Goal: Task Accomplishment & Management: Manage account settings

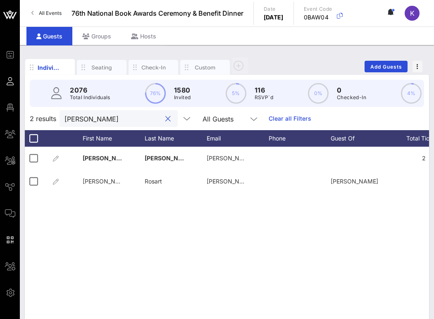
drag, startPoint x: 93, startPoint y: 117, endPoint x: 53, endPoint y: 114, distance: 40.2
click at [53, 114] on div "2 results [PERSON_NAME] All Guests Clear all Filters" at bounding box center [227, 118] width 404 height 23
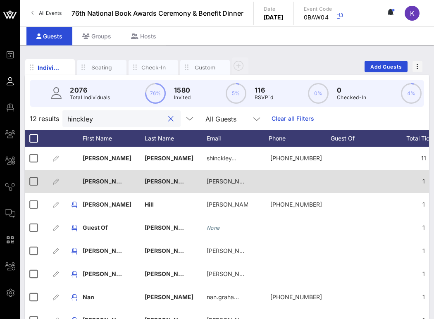
scroll to position [0, 45]
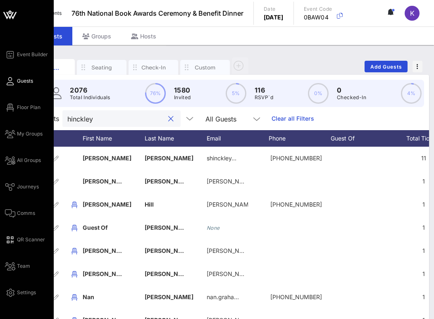
type input "hinckley"
click at [19, 212] on span "Comms" at bounding box center [26, 212] width 18 height 7
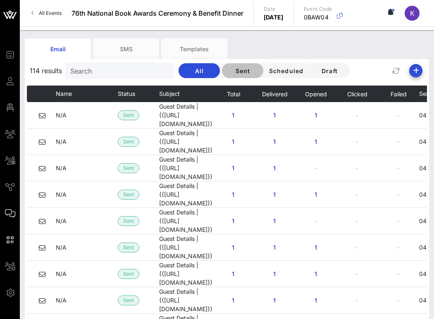
click at [228, 73] on span "Sent" at bounding box center [242, 70] width 28 height 7
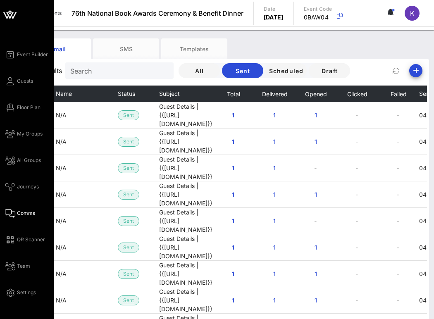
click at [20, 86] on div "Event Builder Guests Floor Plan My Groups All Groups Journeys Comms QR Scanner …" at bounding box center [29, 174] width 49 height 248
click at [20, 83] on span "Guests" at bounding box center [25, 80] width 16 height 7
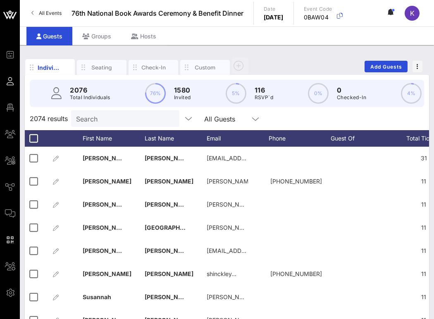
click at [89, 116] on input "Search" at bounding box center [124, 118] width 97 height 11
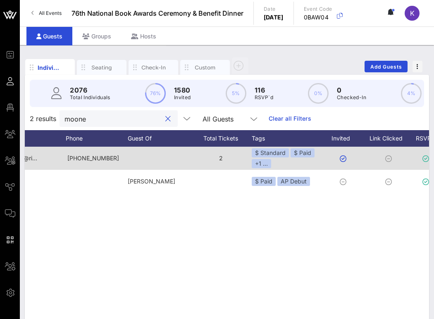
scroll to position [0, 323]
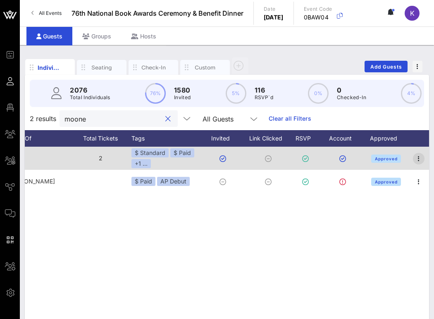
type input "moone"
click at [419, 159] on icon "button" at bounding box center [419, 159] width 10 height 10
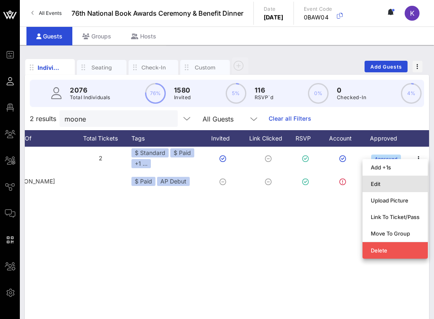
click at [378, 183] on div "Edit" at bounding box center [395, 184] width 49 height 7
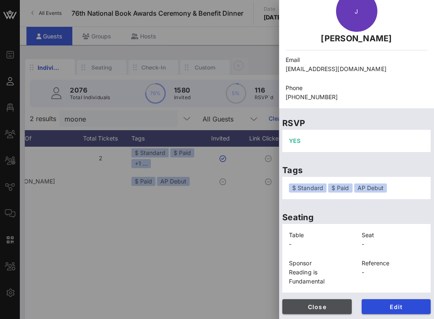
click at [318, 306] on span "Close" at bounding box center [317, 306] width 56 height 7
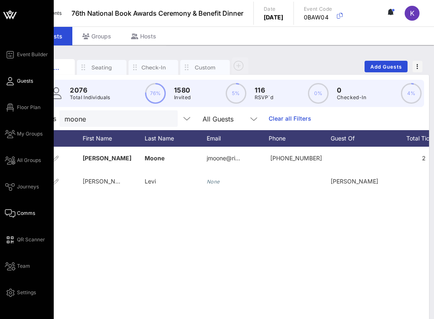
click at [16, 215] on link "Comms" at bounding box center [20, 213] width 30 height 10
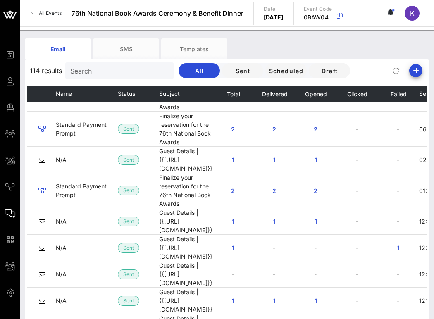
click at [97, 68] on input "Search" at bounding box center [118, 70] width 97 height 11
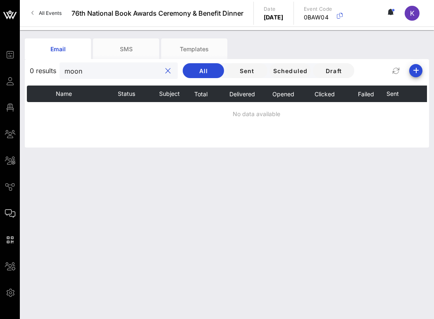
type input "moone"
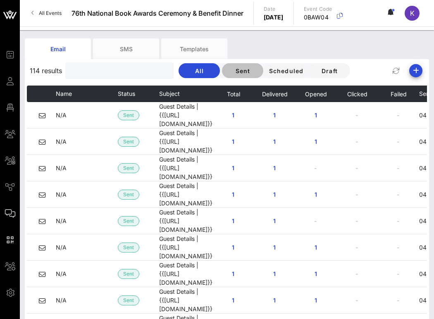
click at [222, 66] on button "Sent" at bounding box center [242, 70] width 41 height 15
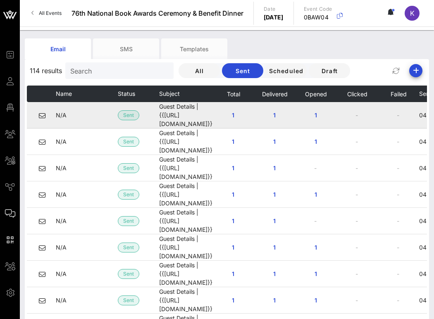
click at [168, 118] on td "Guest Details | {{event_details.name}}" at bounding box center [185, 115] width 53 height 26
click at [169, 112] on td "Guest Details | {{event_details.name}}" at bounding box center [185, 115] width 53 height 26
click at [41, 114] on icon at bounding box center [42, 115] width 7 height 7
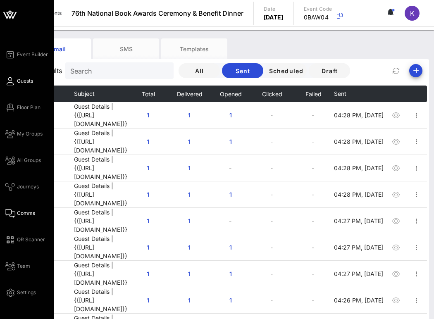
click at [26, 83] on span "Guests" at bounding box center [25, 80] width 16 height 7
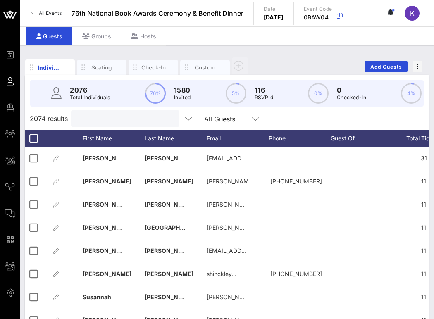
click at [93, 119] on input "text" at bounding box center [124, 118] width 97 height 11
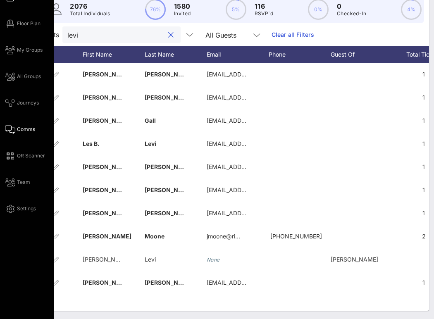
type input "levi"
click at [25, 129] on span "Comms" at bounding box center [26, 129] width 18 height 7
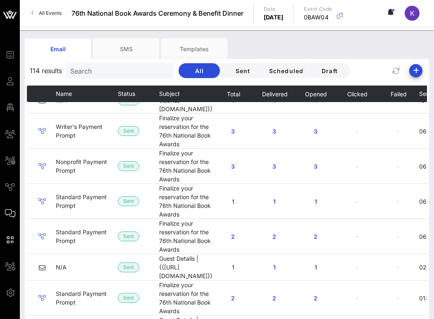
scroll to position [995, 0]
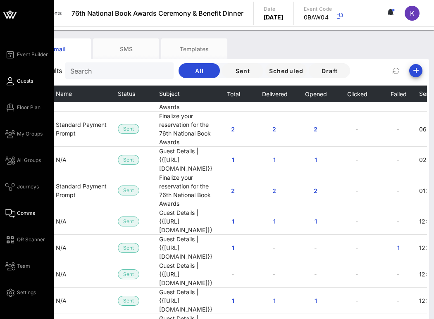
click at [18, 85] on link "Guests" at bounding box center [19, 81] width 28 height 10
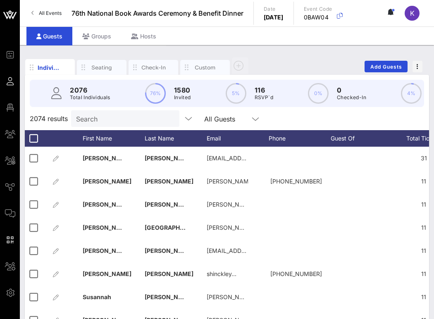
click at [90, 112] on div "Search" at bounding box center [124, 118] width 97 height 17
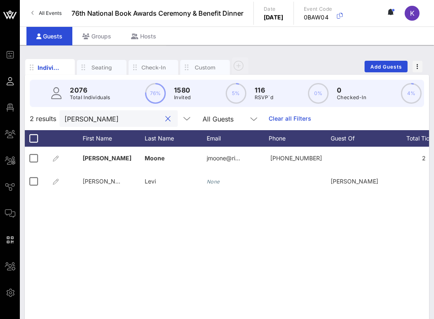
drag, startPoint x: 122, startPoint y: 118, endPoint x: 37, endPoint y: 114, distance: 85.6
click at [37, 114] on div "2 results jennifer moone All Guests Clear all Filters" at bounding box center [227, 118] width 404 height 23
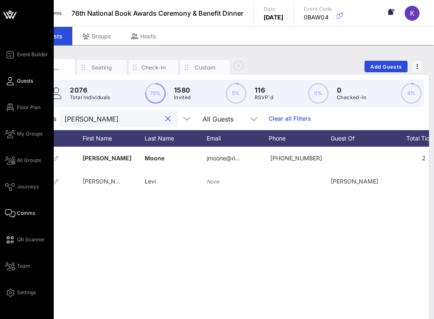
type input "alicia levi"
click at [19, 212] on span "Comms" at bounding box center [26, 212] width 18 height 7
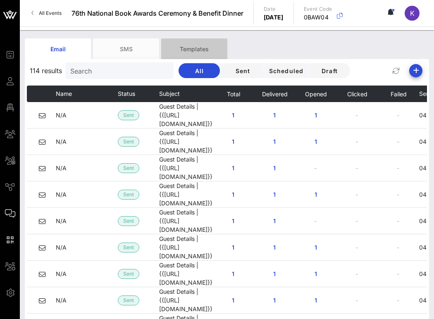
click at [186, 44] on div "Templates" at bounding box center [194, 48] width 66 height 21
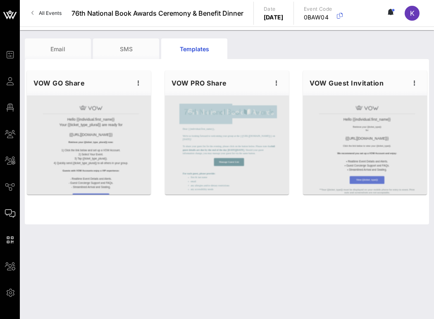
click at [359, 94] on div "VOW Guest Invitation" at bounding box center [365, 83] width 124 height 25
click at [374, 135] on div at bounding box center [365, 144] width 124 height 99
click at [413, 85] on icon "button" at bounding box center [414, 83] width 10 height 10
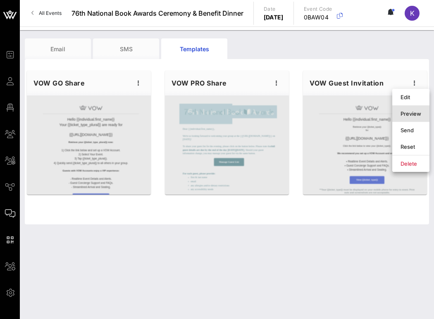
click at [403, 112] on div "Preview" at bounding box center [410, 113] width 21 height 7
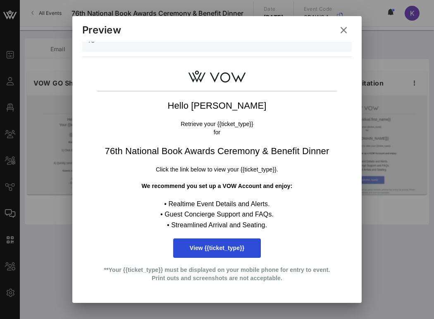
scroll to position [47, 0]
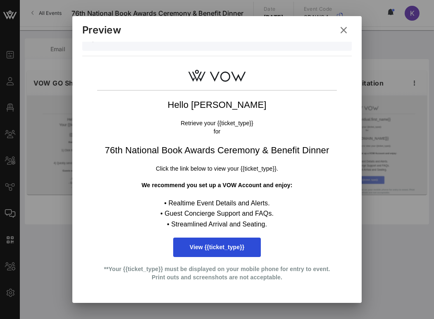
click at [343, 29] on icon at bounding box center [343, 30] width 15 height 15
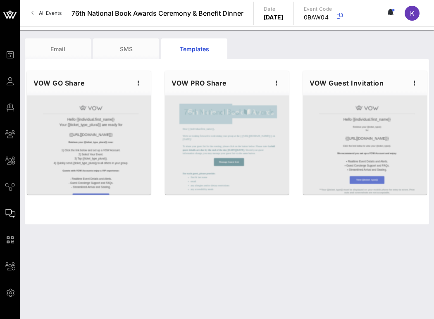
click at [234, 122] on div at bounding box center [227, 144] width 124 height 99
click at [276, 83] on icon "button" at bounding box center [276, 83] width 10 height 10
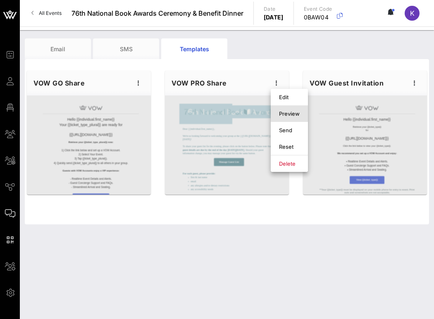
click at [280, 112] on div "Preview" at bounding box center [289, 113] width 21 height 7
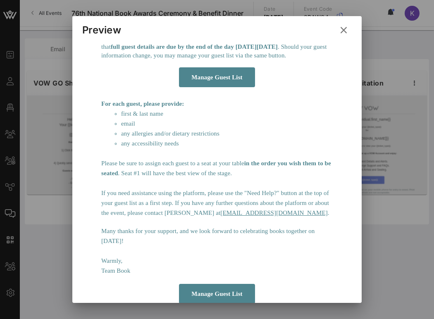
scroll to position [171, 0]
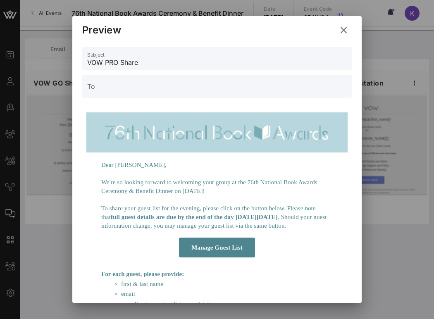
click at [343, 31] on icon at bounding box center [343, 30] width 11 height 10
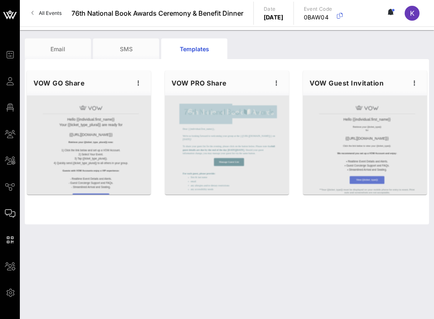
click at [126, 128] on div at bounding box center [89, 144] width 124 height 99
click at [139, 85] on icon "button" at bounding box center [138, 83] width 10 height 10
click at [143, 114] on div "Preview" at bounding box center [151, 113] width 21 height 7
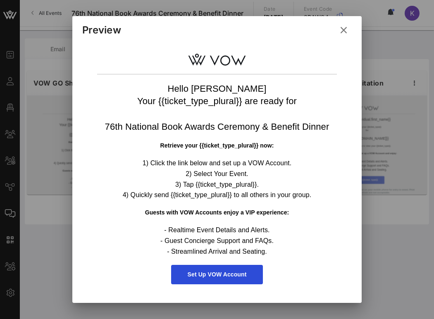
click at [339, 31] on icon at bounding box center [343, 30] width 11 height 10
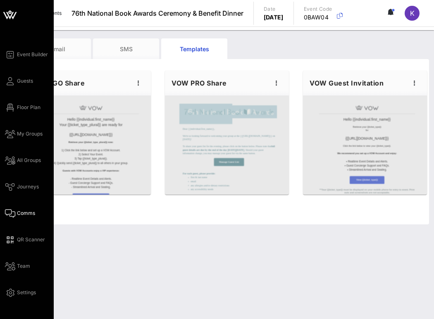
click at [27, 69] on div "Event Builder Guests Floor Plan My Groups All Groups Journeys Comms QR Scanner …" at bounding box center [29, 174] width 49 height 248
click at [25, 77] on span "Guests" at bounding box center [25, 80] width 16 height 7
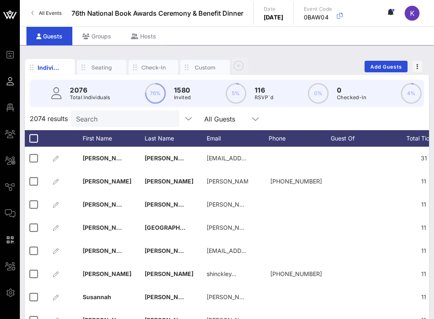
click at [84, 98] on p "Total Individuals" at bounding box center [90, 97] width 40 height 8
click at [86, 117] on input "text" at bounding box center [124, 118] width 97 height 11
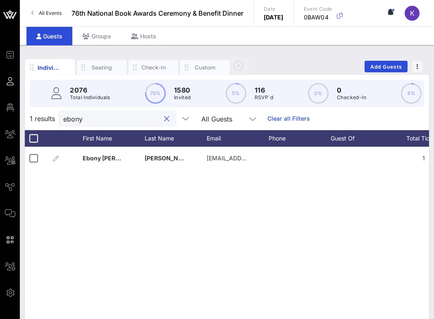
drag, startPoint x: 81, startPoint y: 117, endPoint x: 29, endPoint y: 112, distance: 52.3
click at [29, 112] on div "1 results ebony All Guests Clear all Filters" at bounding box center [227, 118] width 404 height 23
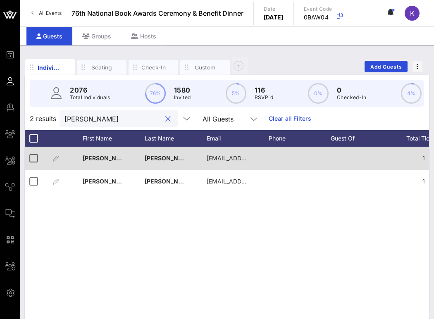
click at [133, 160] on div "Casey" at bounding box center [114, 163] width 62 height 33
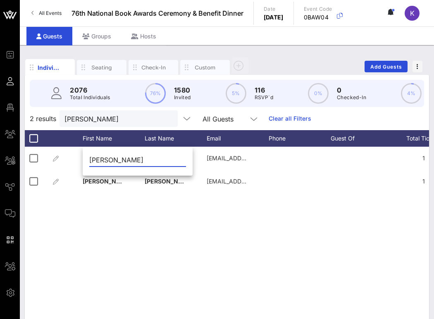
click at [158, 212] on div "C Casey McQuiston manager@circusdoginc.com 1 $ Free 20… Talent Approved C Casey…" at bounding box center [227, 271] width 404 height 248
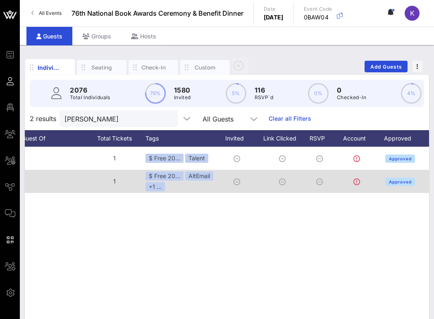
scroll to position [0, 323]
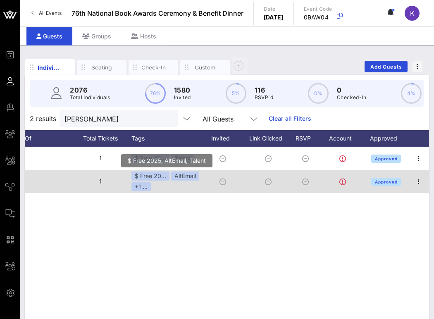
click at [164, 183] on div "$ Free 20… AltEmail +1 ..." at bounding box center [166, 181] width 70 height 20
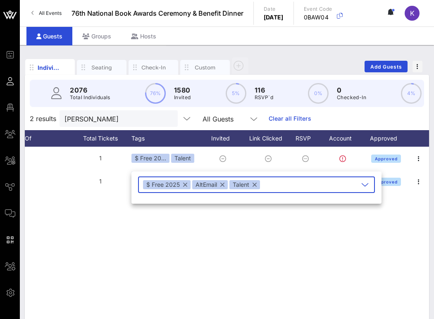
click at [157, 219] on div "C Casey McQuiston manager@circusdoginc.com 1 $ Free 20… Talent Approved C Casey…" at bounding box center [227, 271] width 404 height 248
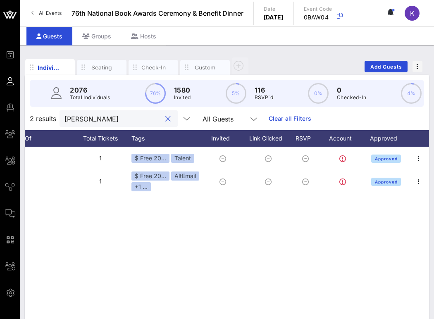
drag, startPoint x: 110, startPoint y: 115, endPoint x: 49, endPoint y: 115, distance: 61.6
click at [49, 115] on div "2 results casey mc All Guests Clear all Filters" at bounding box center [227, 118] width 404 height 23
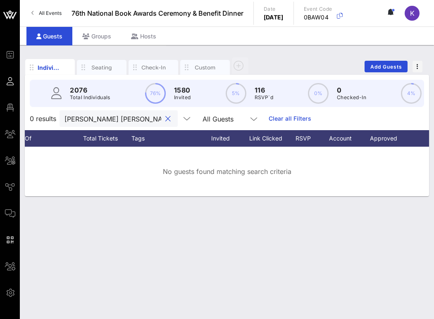
drag, startPoint x: 102, startPoint y: 120, endPoint x: 48, endPoint y: 120, distance: 54.1
click at [48, 120] on div "0 results mary ann All Guests Clear all Filters" at bounding box center [227, 118] width 404 height 23
drag, startPoint x: 112, startPoint y: 118, endPoint x: 46, endPoint y: 118, distance: 65.7
click at [46, 118] on div "0 results mary ann All Guests Clear all Filters" at bounding box center [227, 118] width 404 height 23
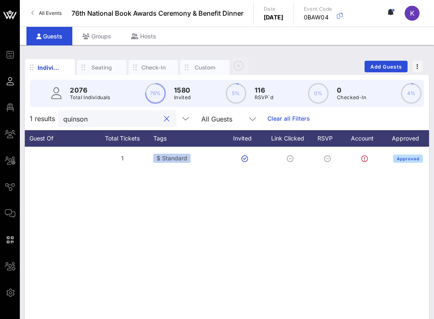
scroll to position [0, 257]
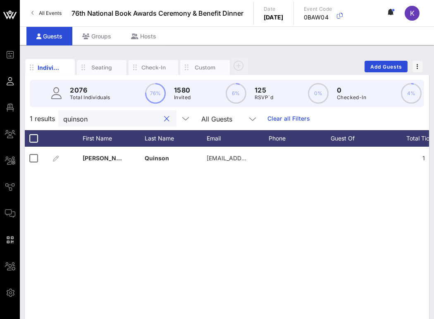
drag, startPoint x: 96, startPoint y: 117, endPoint x: 44, endPoint y: 117, distance: 51.6
click at [44, 117] on div "1 results quinson All Guests Clear all Filters" at bounding box center [227, 118] width 404 height 23
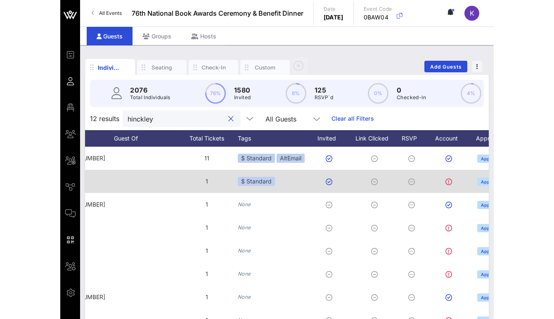
scroll to position [0, 236]
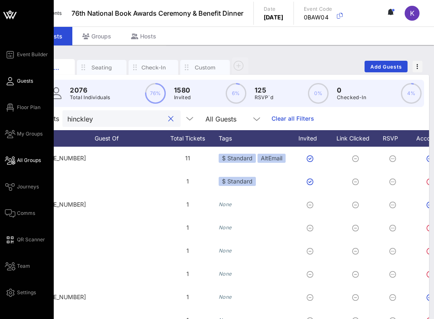
type input "hinckley"
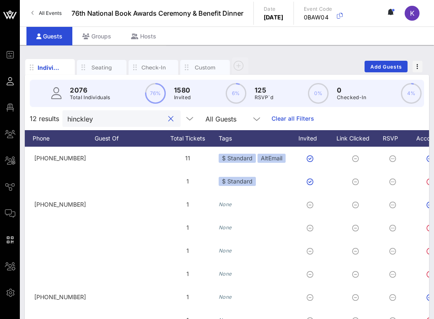
click at [168, 119] on button "clear icon" at bounding box center [170, 119] width 5 height 8
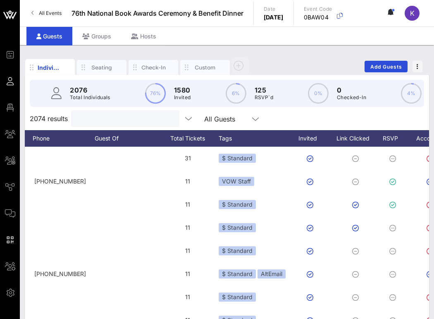
click at [108, 115] on input "text" at bounding box center [124, 118] width 97 height 11
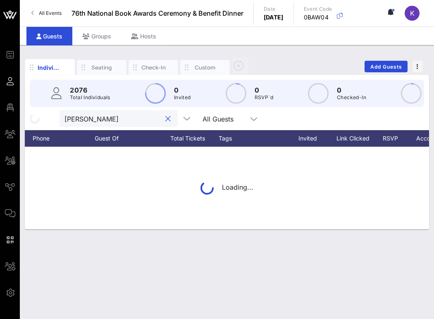
type input "james thomas"
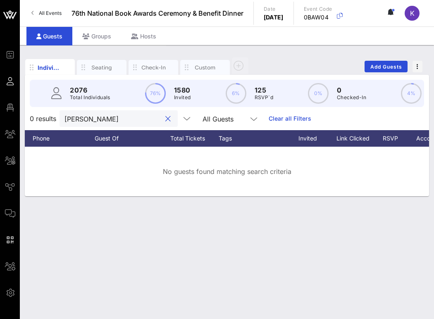
click at [165, 119] on button "clear icon" at bounding box center [167, 119] width 5 height 8
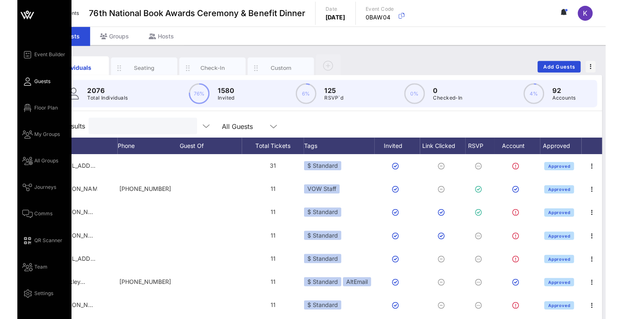
scroll to position [0, 158]
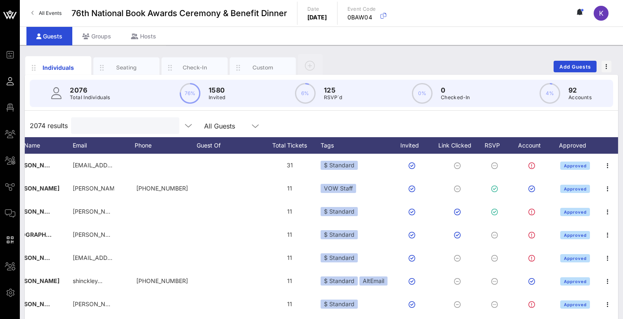
click at [92, 122] on input "text" at bounding box center [124, 125] width 97 height 11
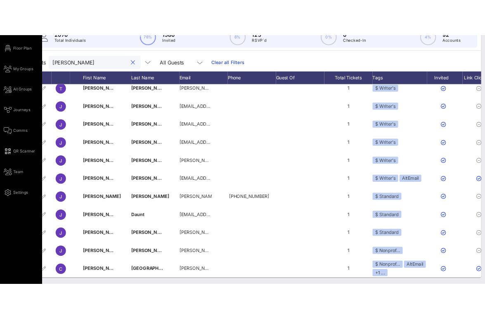
scroll to position [84, 0]
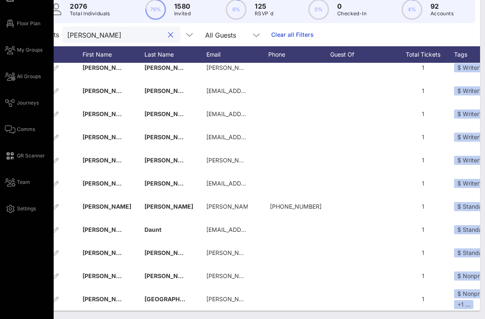
type input "james"
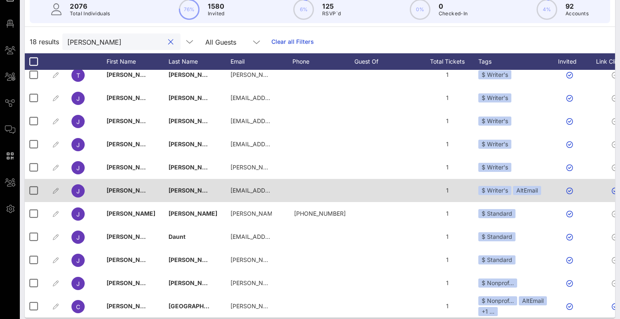
scroll to position [91, 0]
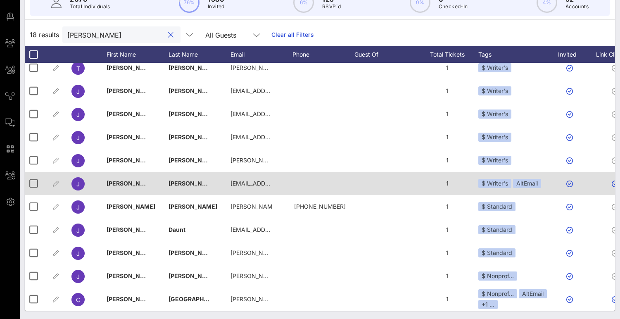
click at [433, 184] on div "1" at bounding box center [447, 183] width 62 height 23
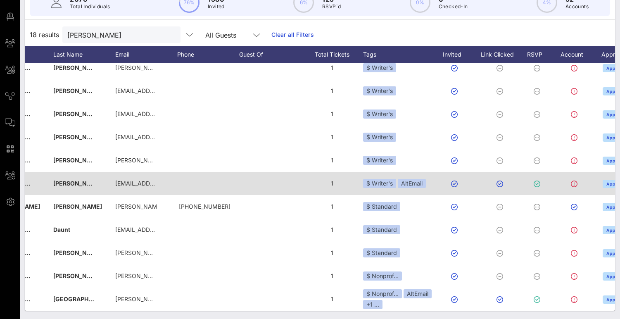
scroll to position [169, 0]
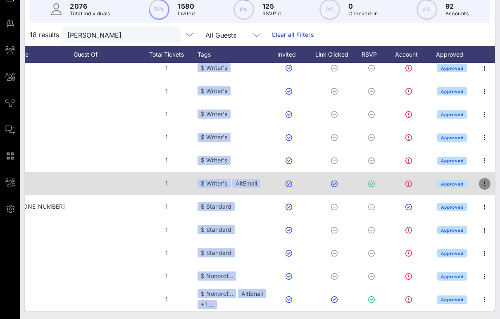
click at [433, 185] on icon "button" at bounding box center [485, 184] width 10 height 10
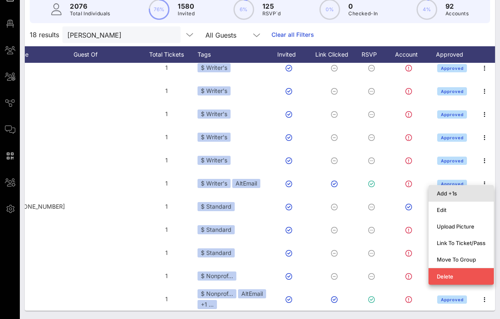
click at [433, 192] on div "Add +1s" at bounding box center [461, 193] width 49 height 7
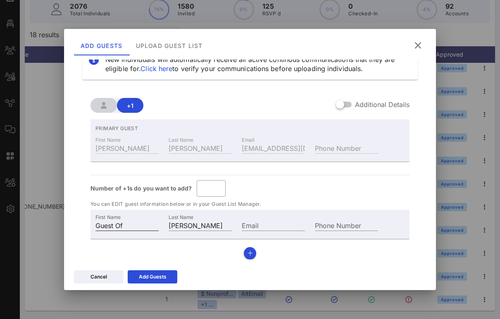
click at [106, 225] on input "Guest Of" at bounding box center [126, 225] width 63 height 11
paste input "Kathryn"
type input "Kathryn"
click at [343, 185] on div "Number of +1s do you want to add? ​ *" at bounding box center [249, 188] width 319 height 17
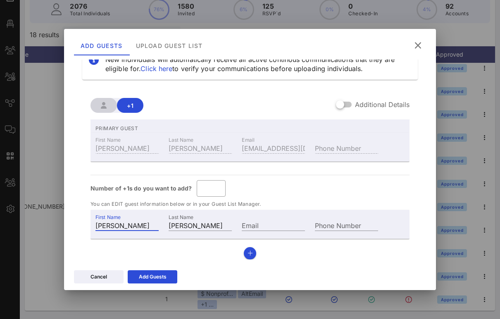
click at [343, 185] on div "Number of +1s do you want to add? ​ *" at bounding box center [249, 188] width 319 height 17
click at [195, 222] on input "James G. Thomas" at bounding box center [200, 225] width 63 height 11
paste input "McKee"
type input "McKee"
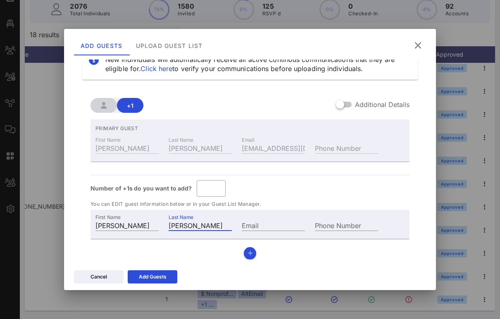
click at [305, 195] on div "Number of +1s do you want to add? ​ *" at bounding box center [249, 188] width 319 height 17
click at [155, 275] on icon at bounding box center [153, 276] width 6 height 5
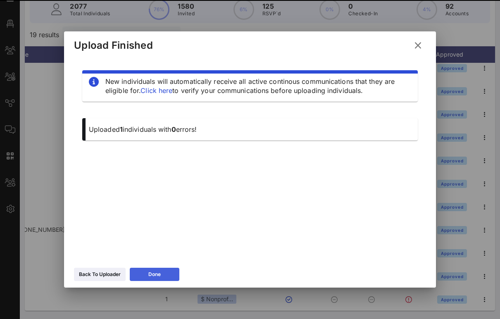
scroll to position [0, 0]
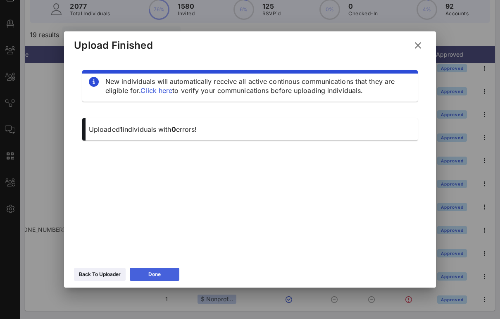
click at [150, 273] on div "Done" at bounding box center [154, 274] width 12 height 8
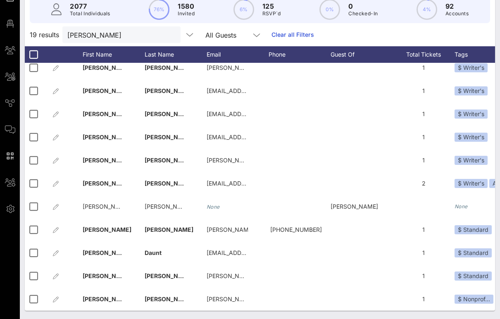
click at [166, 36] on div at bounding box center [171, 35] width 10 height 10
click at [166, 35] on div at bounding box center [171, 35] width 10 height 10
click at [168, 35] on button "clear icon" at bounding box center [170, 35] width 5 height 8
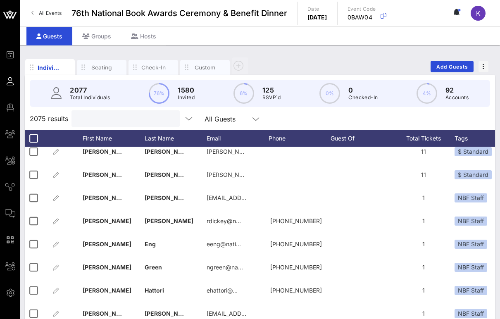
click at [293, 55] on div "Individuals Seating Check-In Custom Add Guests" at bounding box center [260, 66] width 470 height 26
click at [433, 64] on span "Add Guests" at bounding box center [452, 67] width 33 height 6
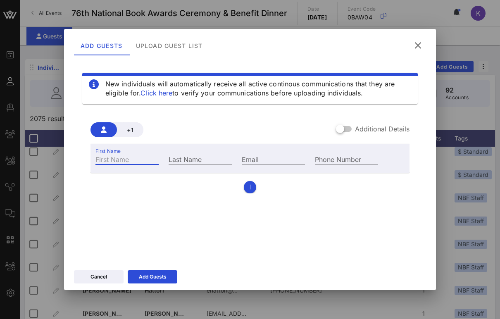
click at [123, 157] on div "First Name" at bounding box center [126, 159] width 63 height 11
type input "Ebony"
click at [112, 222] on div "New individuals will automatically receive all active continous communications …" at bounding box center [250, 158] width 352 height 198
click at [214, 156] on input "Last Name" at bounding box center [200, 159] width 63 height 11
type input "LaDelle"
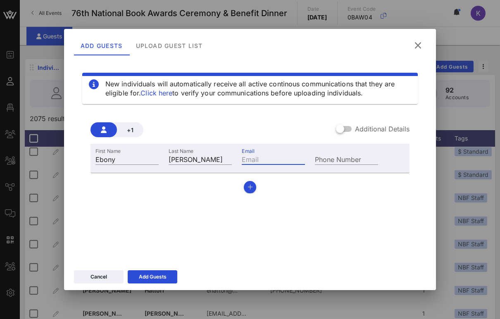
click at [266, 157] on input "Email" at bounding box center [273, 159] width 63 height 11
paste input "ebonyladelle@gmail.com"
type input "ebonyladelle@gmail.com"
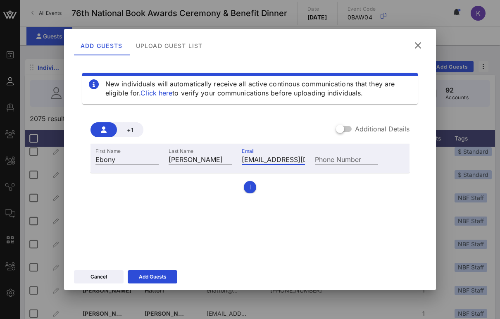
click at [274, 132] on div "+1 Additional Details" at bounding box center [249, 129] width 319 height 15
click at [346, 126] on div at bounding box center [340, 129] width 14 height 14
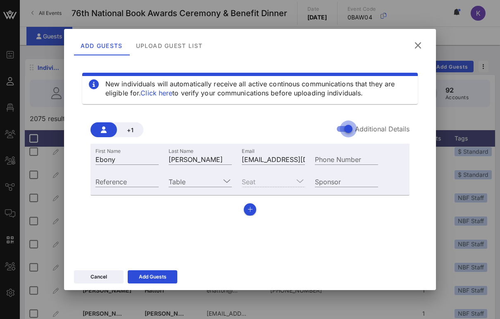
click at [346, 126] on div at bounding box center [348, 129] width 14 height 14
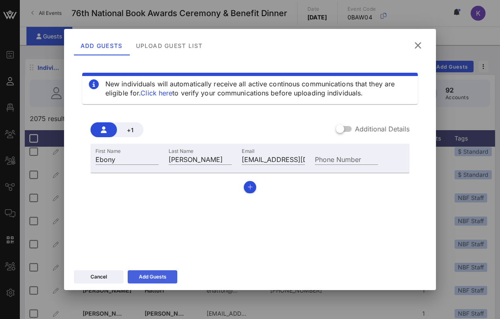
click at [158, 274] on div "Add Guests" at bounding box center [153, 277] width 28 height 8
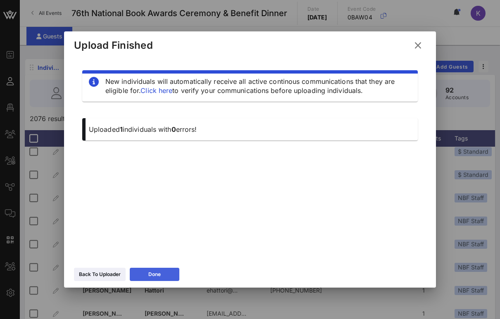
click at [152, 272] on button "Done" at bounding box center [155, 274] width 50 height 13
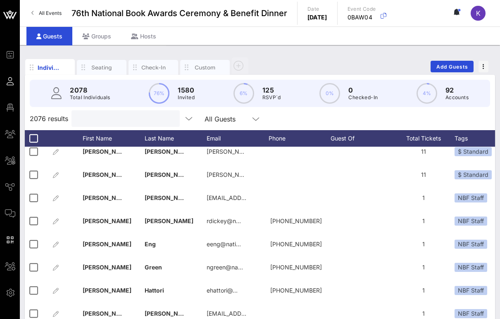
click at [111, 118] on input "text" at bounding box center [124, 118] width 97 height 11
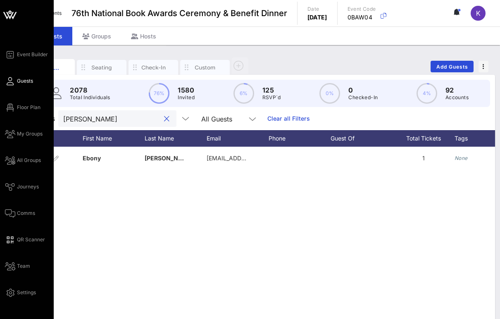
type input "ladelle"
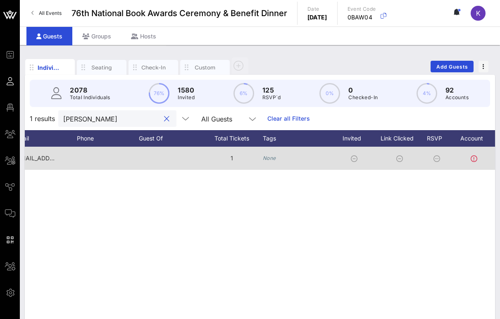
scroll to position [0, 228]
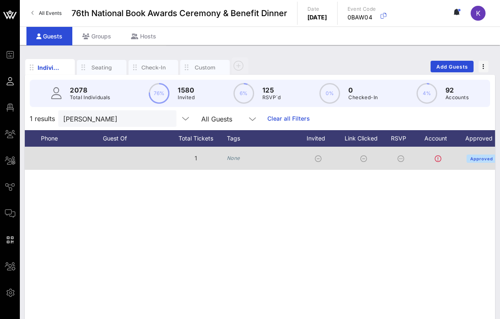
click at [234, 158] on icon "None" at bounding box center [233, 158] width 13 height 6
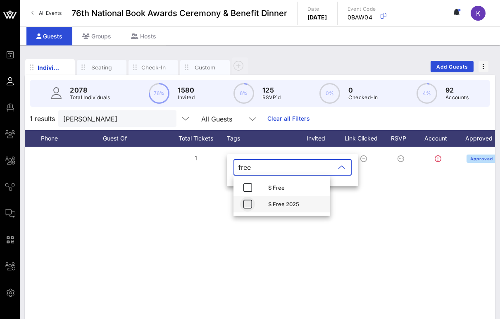
type input "free"
click at [247, 204] on icon "button" at bounding box center [248, 204] width 10 height 10
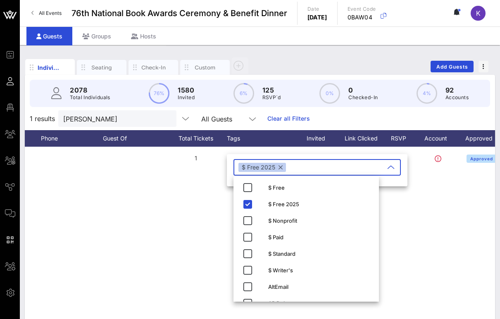
click at [300, 167] on input "text" at bounding box center [336, 167] width 97 height 13
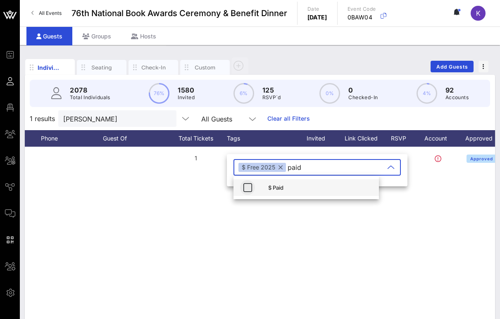
type input "paid"
click at [248, 186] on icon "button" at bounding box center [248, 188] width 10 height 10
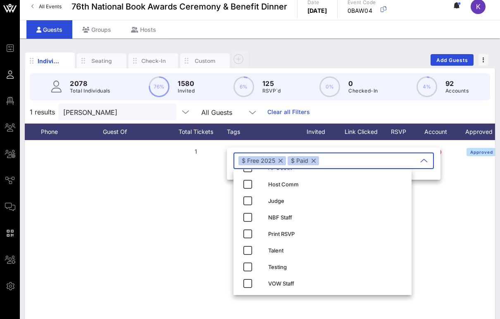
scroll to position [0, 0]
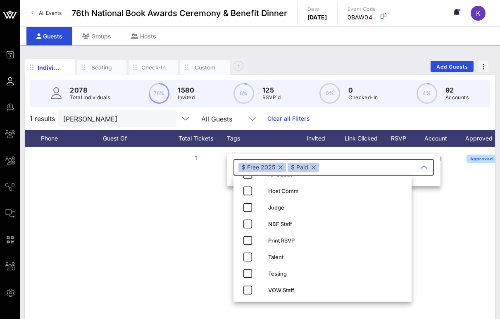
click at [216, 221] on div "E Ebony LaDelle ebonyladelle@gmail.com 1 None Approved" at bounding box center [260, 271] width 470 height 248
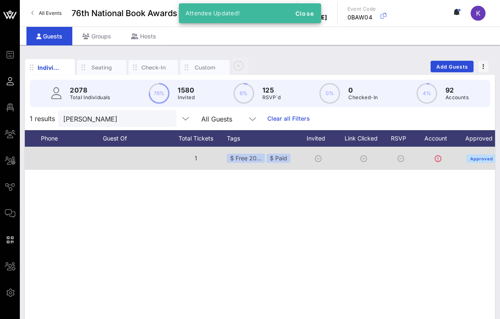
click at [400, 159] on icon at bounding box center [400, 158] width 7 height 7
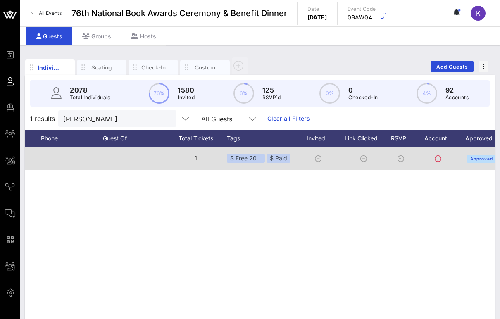
click at [400, 161] on icon at bounding box center [400, 158] width 7 height 7
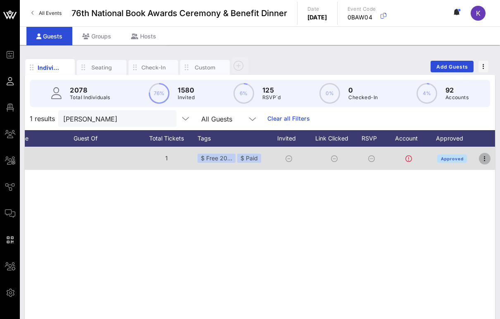
click at [433, 159] on icon "button" at bounding box center [485, 159] width 10 height 10
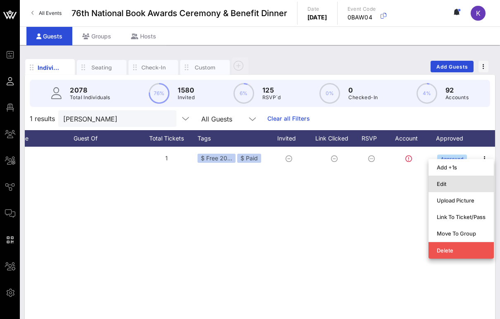
click at [433, 181] on div "Edit" at bounding box center [461, 184] width 49 height 7
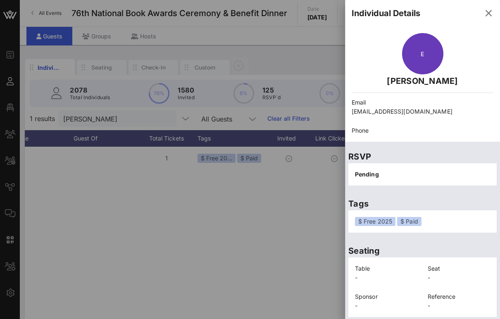
click at [373, 174] on span "Pending" at bounding box center [367, 174] width 24 height 7
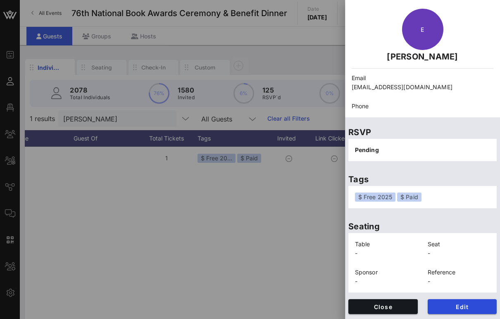
click at [366, 152] on span "Pending" at bounding box center [367, 149] width 24 height 7
click at [433, 303] on span "Edit" at bounding box center [462, 306] width 56 height 7
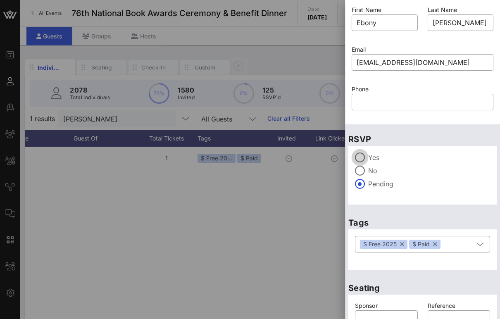
click at [361, 159] on div at bounding box center [360, 157] width 14 height 14
click at [403, 223] on p "Tags" at bounding box center [422, 222] width 148 height 13
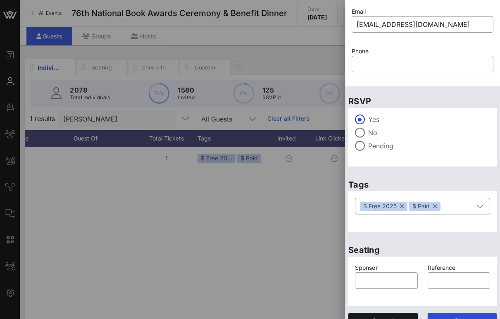
scroll to position [76, 0]
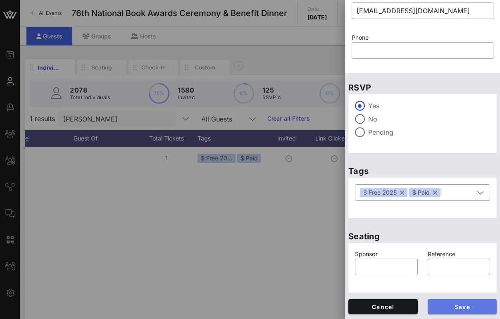
click at [433, 305] on span "Save" at bounding box center [462, 306] width 56 height 7
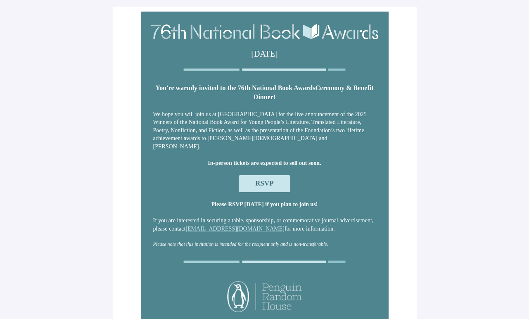
click at [257, 184] on span "RSVP" at bounding box center [264, 183] width 18 height 8
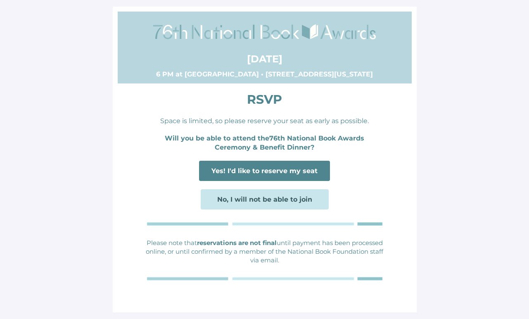
click at [255, 172] on span "Yes! I'd like to reserve my seat" at bounding box center [265, 171] width 106 height 8
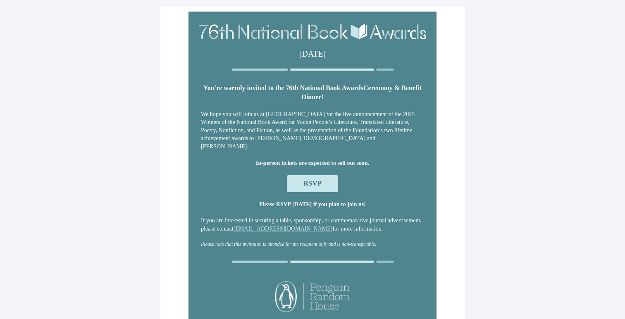
click at [304, 185] on span "RSVP" at bounding box center [312, 183] width 18 height 8
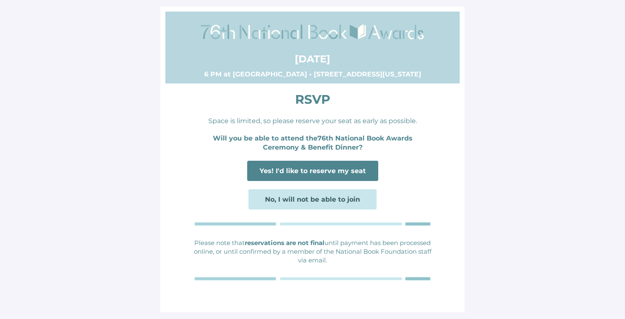
click at [296, 170] on span "Yes! I'd like to reserve my seat" at bounding box center [312, 171] width 106 height 8
